Goal: Use online tool/utility: Utilize a website feature to perform a specific function

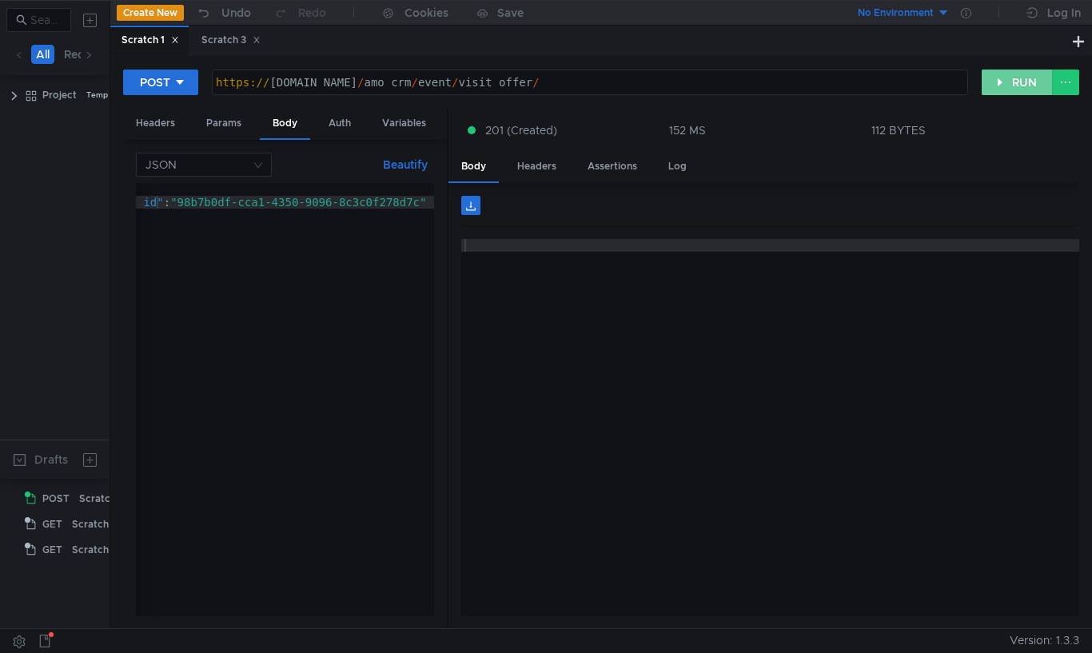
scroll to position [0, 144]
click at [1013, 87] on button "RUN" at bounding box center [1016, 83] width 71 height 26
click at [240, 209] on div "{ "profession_product_id" : "98b7b0df-cca1-4350-9096-8c3c0f278d7c" }" at bounding box center [213, 409] width 443 height 452
click at [155, 124] on div "Headers" at bounding box center [155, 124] width 65 height 30
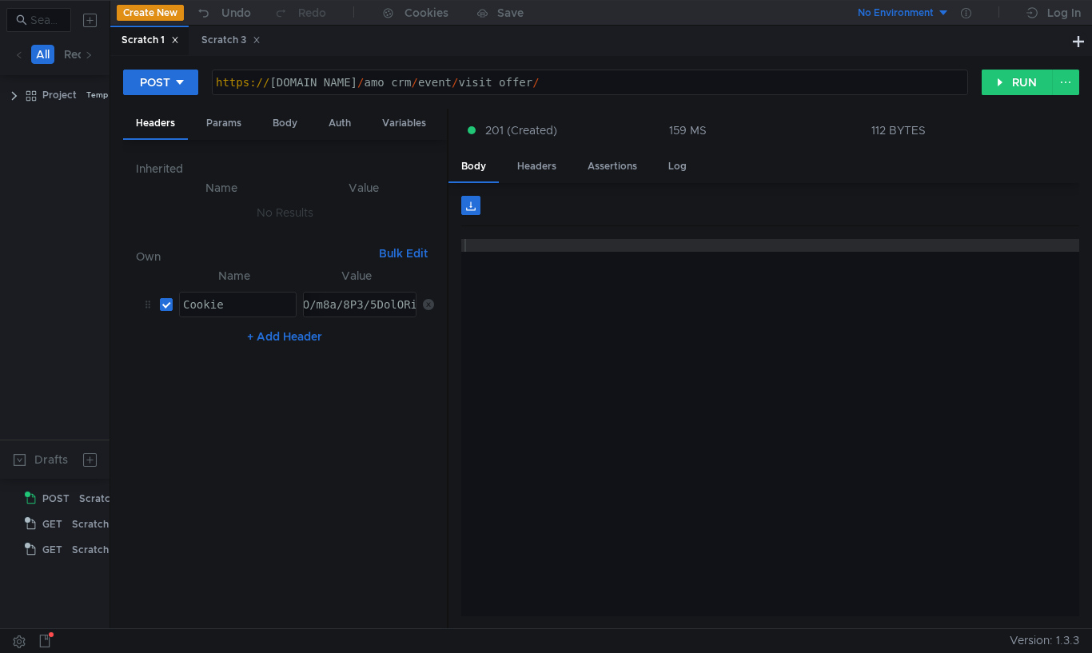
click at [1005, 82] on button "RUN" at bounding box center [1016, 83] width 71 height 26
click at [1003, 85] on button "RUN" at bounding box center [1016, 83] width 71 height 26
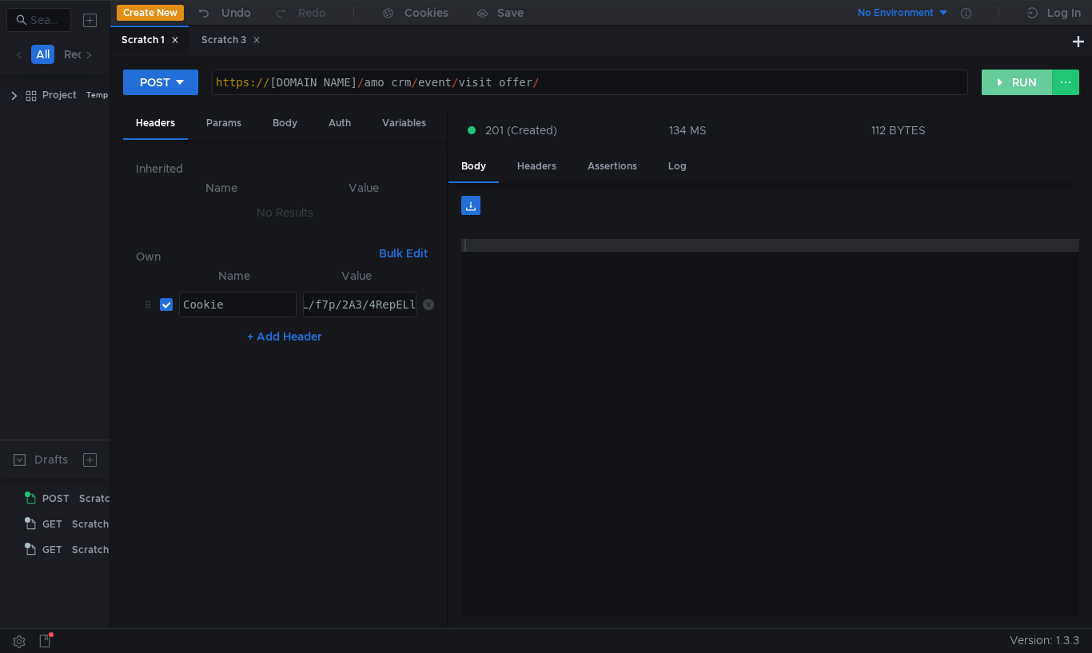
click at [1015, 84] on button "RUN" at bounding box center [1016, 83] width 71 height 26
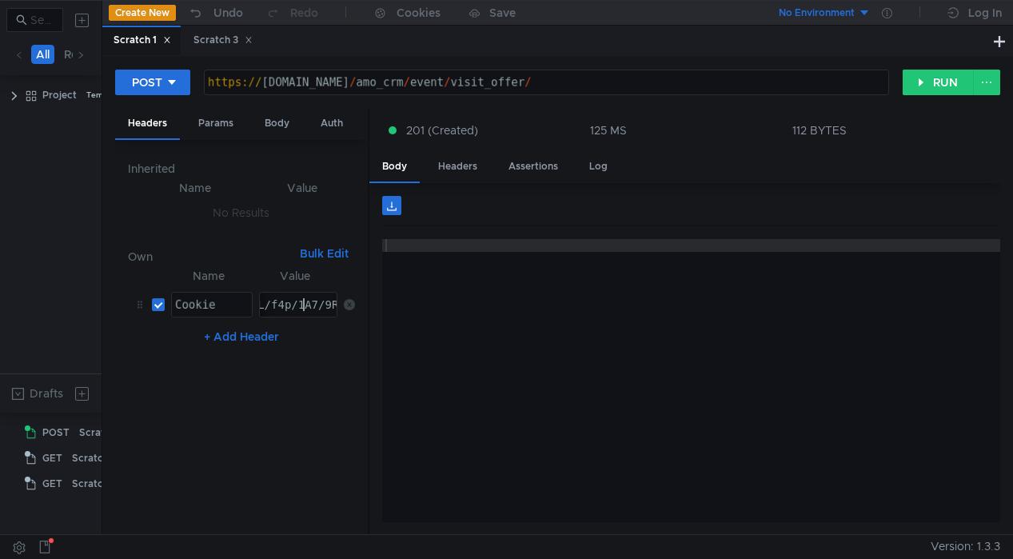
click at [930, 84] on button "RUN" at bounding box center [937, 83] width 71 height 26
